Goal: Task Accomplishment & Management: Complete application form

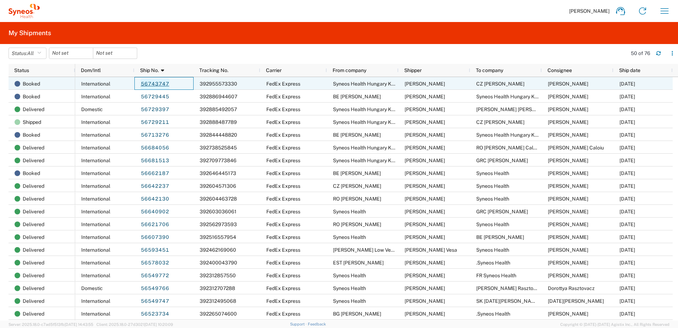
click at [151, 86] on link "56743747" at bounding box center [154, 83] width 29 height 11
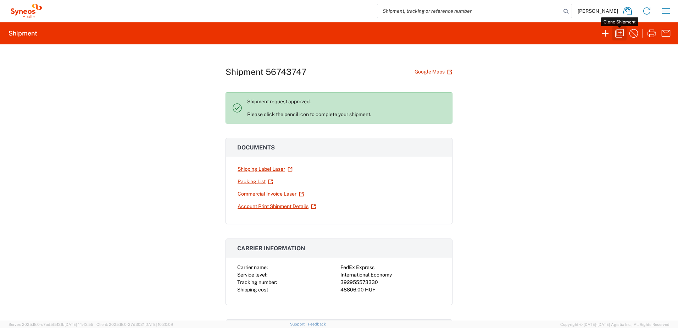
click at [617, 33] on icon "button" at bounding box center [619, 33] width 11 height 11
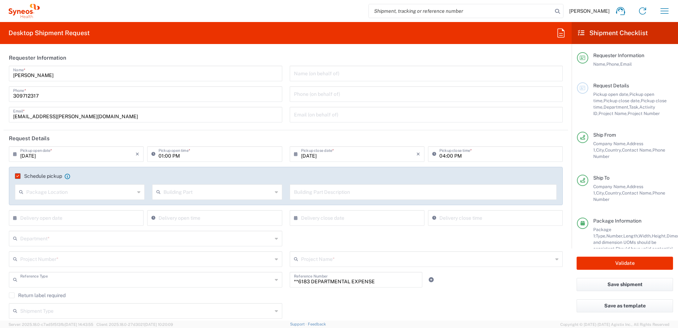
type input "Project"
type input "Syneos Health Hungary Kft."
type input "[GEOGRAPHIC_DATA]"
type input "Your Packaging"
type input "Delivery Duty Paid"
